Goal: Transaction & Acquisition: Purchase product/service

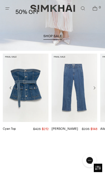
scroll to position [116, 0]
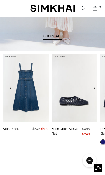
click at [9, 8] on icon "Open menu modal" at bounding box center [7, 8] width 6 height 4
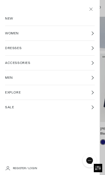
click at [11, 107] on span "SALE" at bounding box center [9, 107] width 9 height 5
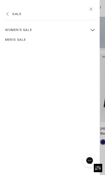
click at [12, 30] on span "Women's Sale" at bounding box center [18, 29] width 27 height 5
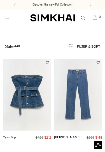
click at [84, 46] on button "Filter & Sort" at bounding box center [76, 46] width 45 height 11
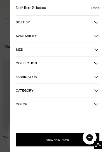
click at [21, 50] on span "Size" at bounding box center [55, 50] width 78 height 4
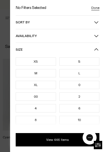
click at [29, 119] on div "8" at bounding box center [36, 120] width 40 height 8
click at [29, 72] on div "M" at bounding box center [36, 73] width 40 height 8
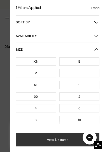
scroll to position [26, 0]
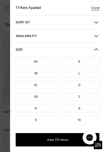
click at [29, 74] on div "M" at bounding box center [36, 73] width 40 height 8
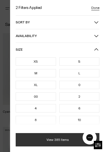
click at [51, 141] on button "View 385 Items" at bounding box center [57, 139] width 83 height 13
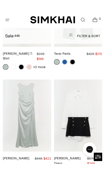
scroll to position [5820, 0]
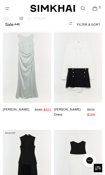
click at [33, 130] on img "Georgina Dress" at bounding box center [27, 166] width 48 height 72
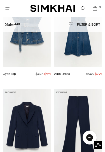
scroll to position [0, 0]
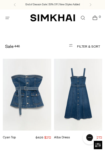
click at [88, 48] on button "Filter & Sort" at bounding box center [76, 46] width 45 height 11
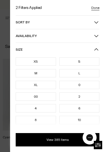
click at [53, 37] on span "Availability" at bounding box center [55, 36] width 78 height 4
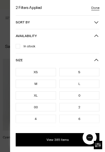
click at [30, 46] on span "In stock" at bounding box center [27, 46] width 15 height 5
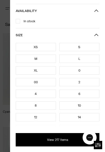
scroll to position [25, 0]
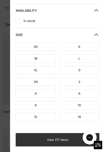
click at [57, 139] on button "View 217 Items" at bounding box center [57, 139] width 83 height 13
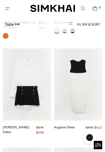
scroll to position [3855, 0]
